Goal: Information Seeking & Learning: Understand process/instructions

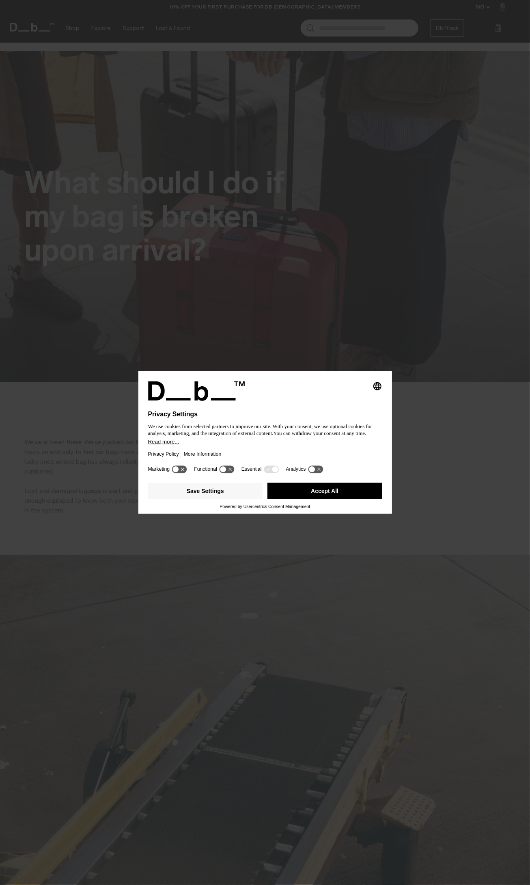
click at [377, 382] on icon "Select language" at bounding box center [378, 387] width 10 height 10
click at [178, 201] on div "Privacy Settings We use cookies from selected partners to improve our site. Wit…" at bounding box center [265, 442] width 530 height 885
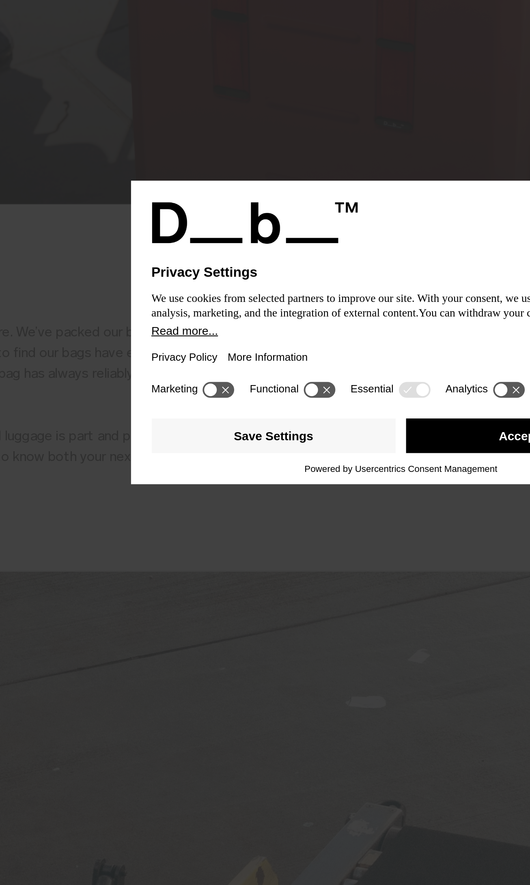
click at [179, 473] on icon at bounding box center [176, 469] width 6 height 6
click at [187, 473] on icon at bounding box center [179, 470] width 15 height 8
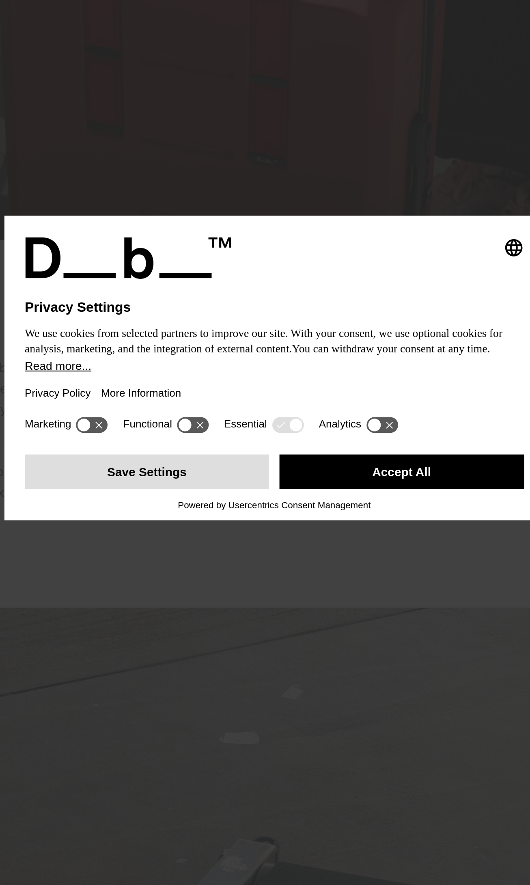
click at [188, 499] on button "Save Settings" at bounding box center [205, 491] width 115 height 16
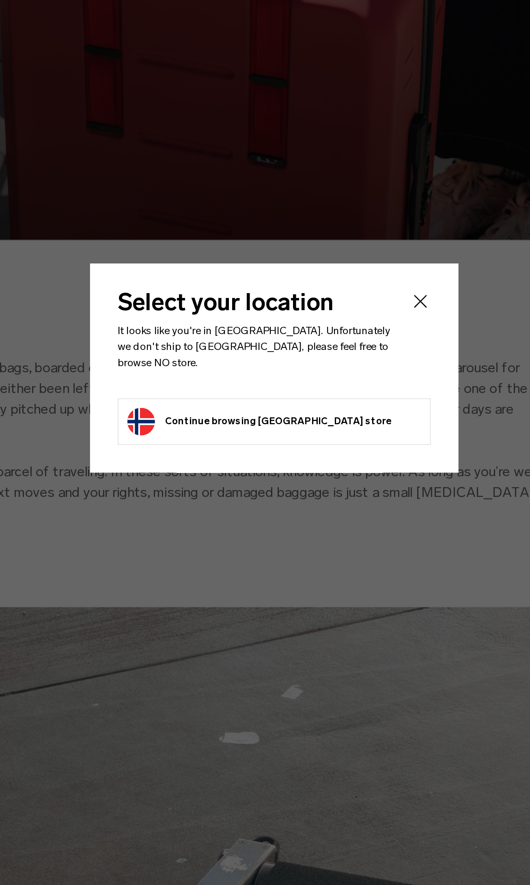
click at [335, 416] on button "Close" at bounding box center [334, 411] width 10 height 10
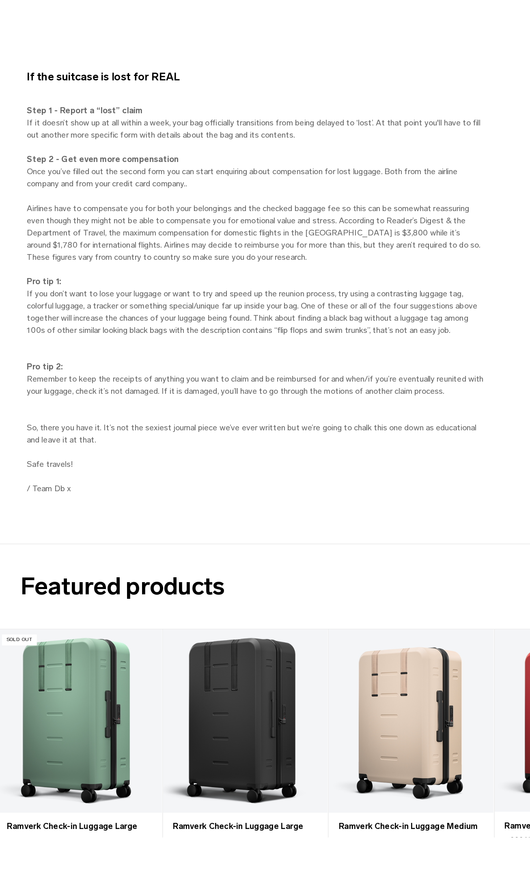
scroll to position [2495, 0]
